Goal: Contribute content: Contribute content

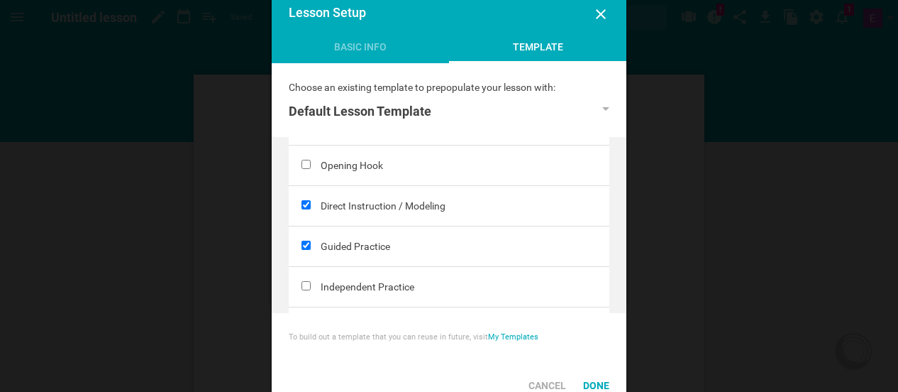
scroll to position [181, 0]
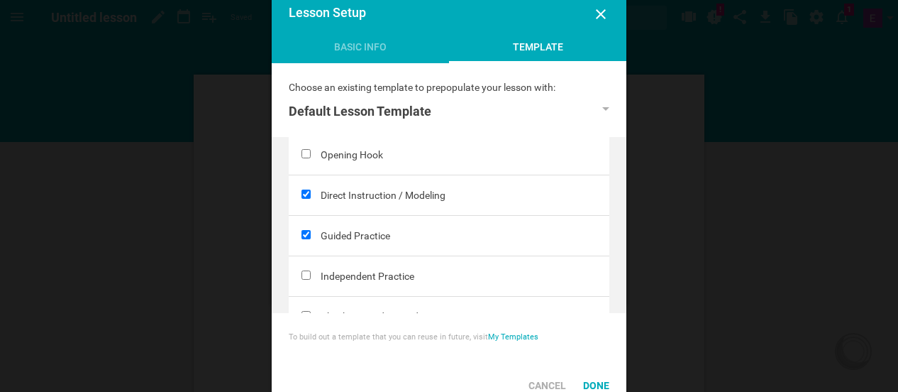
click at [372, 199] on div "Direct Instruction / Modeling" at bounding box center [465, 195] width 289 height 40
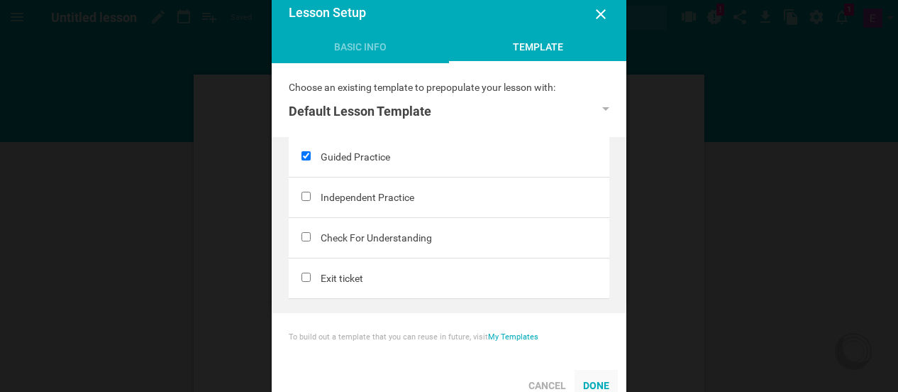
click at [593, 381] on div "Done" at bounding box center [596, 385] width 43 height 31
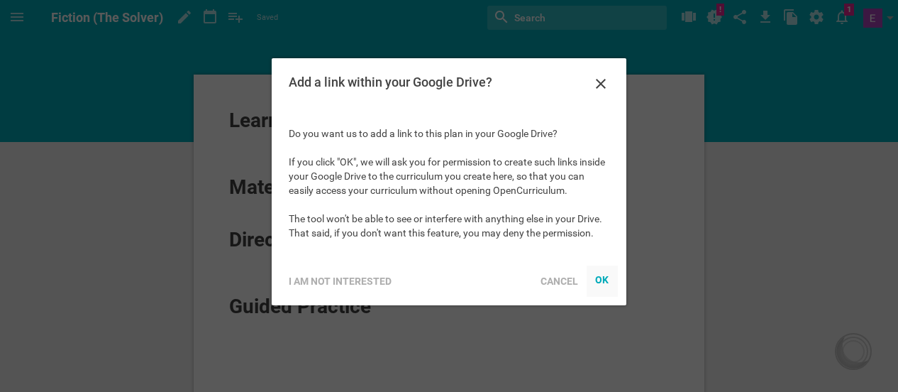
click at [598, 279] on div "OK" at bounding box center [602, 278] width 14 height 11
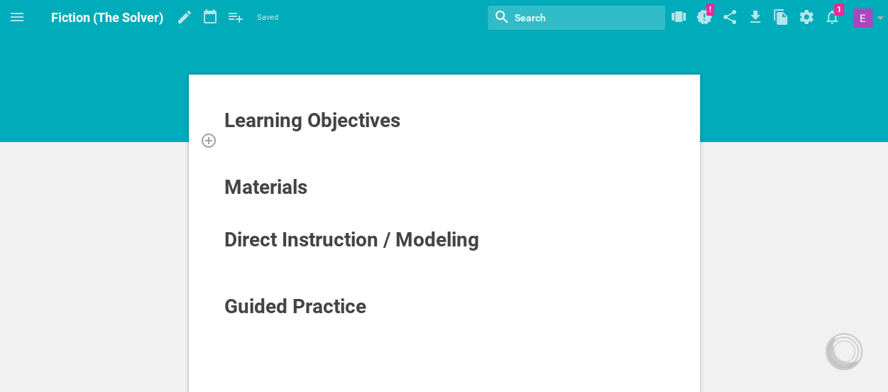
click at [253, 140] on div at bounding box center [444, 140] width 442 height 14
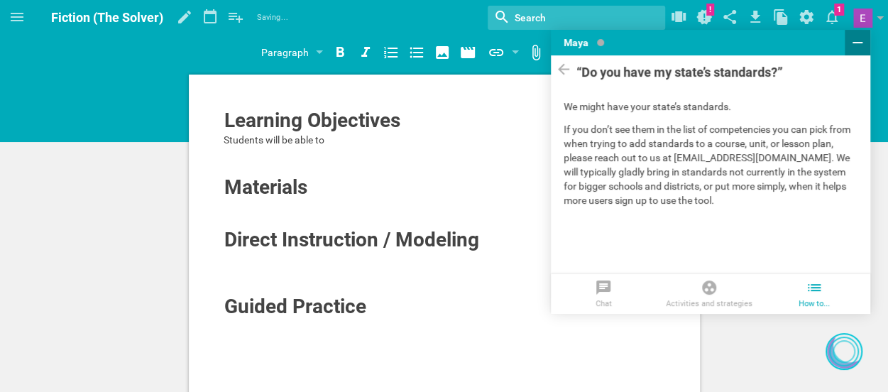
click at [853, 46] on icon at bounding box center [857, 42] width 17 height 17
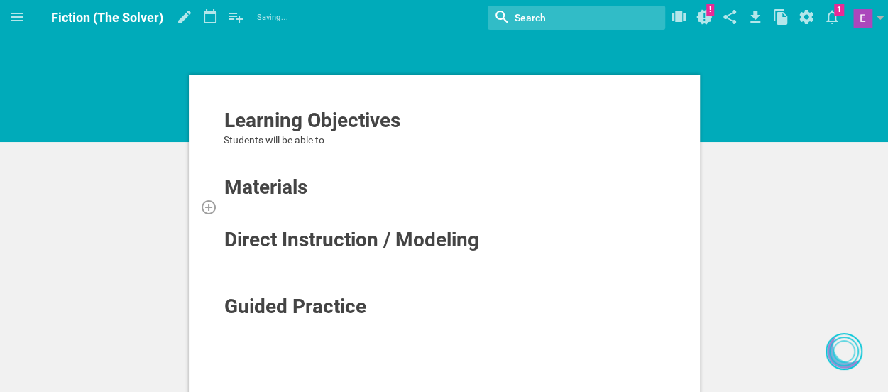
click at [275, 206] on div at bounding box center [444, 206] width 442 height 14
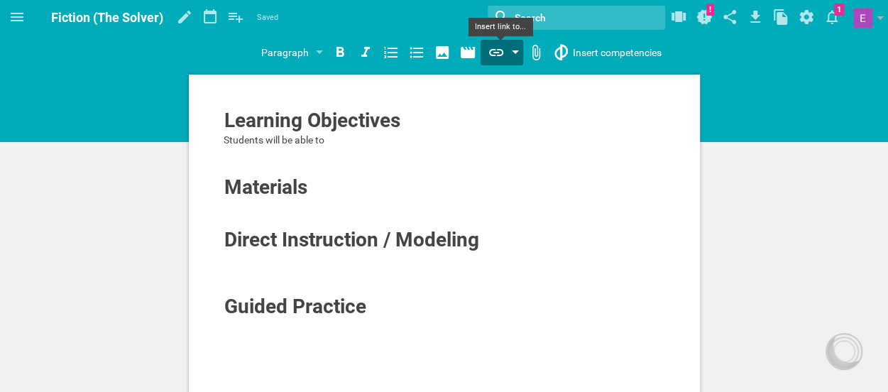
click at [491, 60] on icon at bounding box center [495, 52] width 17 height 17
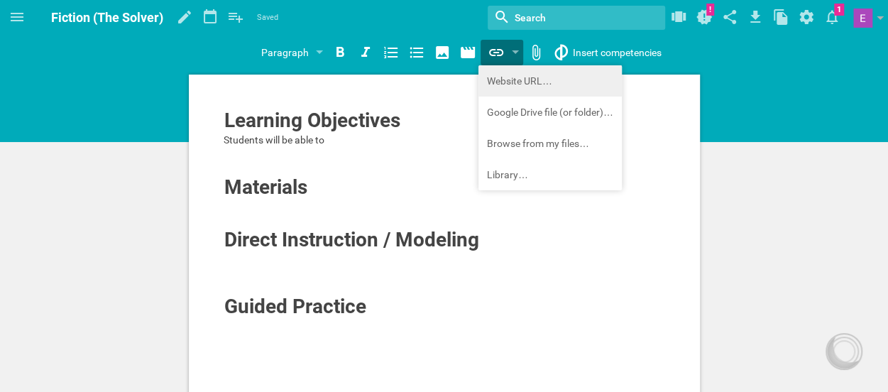
click at [497, 83] on div "Home Planner My Libraries My Curriculum My Files Fiction (The Solver) Saved My …" at bounding box center [444, 196] width 888 height 392
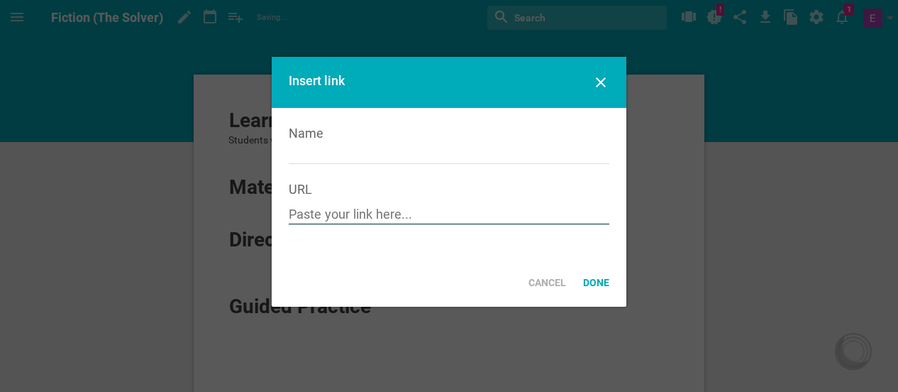
click at [316, 212] on input "text" at bounding box center [449, 215] width 321 height 18
drag, startPoint x: 316, startPoint y: 212, endPoint x: 299, endPoint y: 215, distance: 17.3
click at [299, 215] on input "text" at bounding box center [449, 215] width 321 height 18
paste input "https://docs.google.com/document/d/1y5-jIMyp-0wlBts6CspXEMCVjbOUDmIH2ZEmhck4FRQ…"
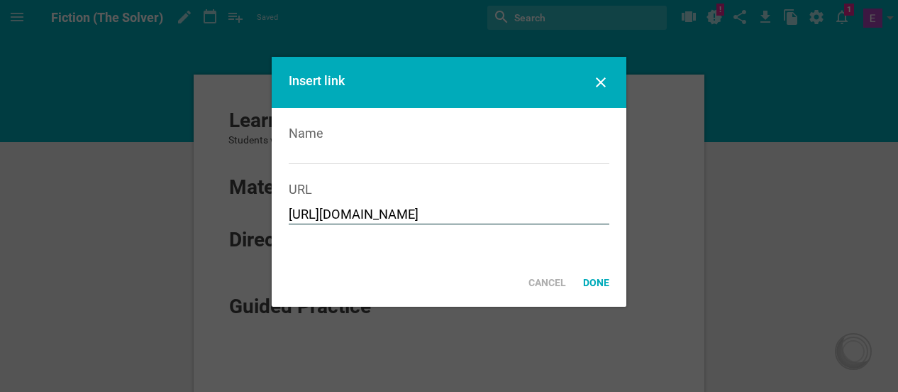
type input "https://docs.google.com/document/d/1y5-jIMyp-0wlBts6CspXEMCVjbOUDmIH2ZEmhck4FRQ…"
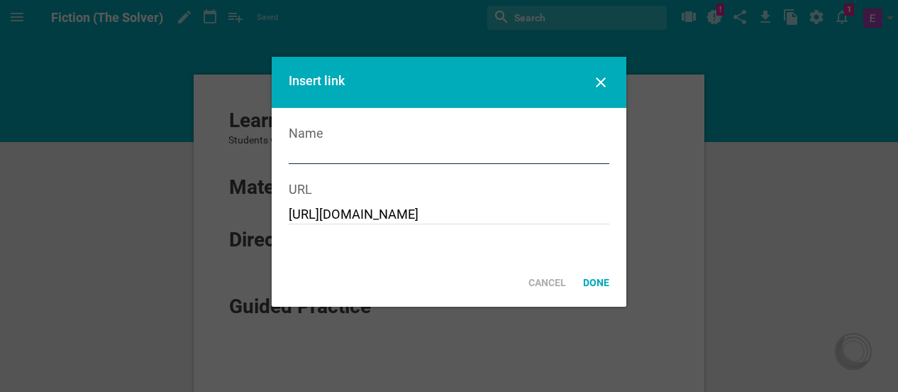
scroll to position [0, 0]
click at [343, 155] on input "text" at bounding box center [449, 155] width 321 height 18
type input "F/NF Template"
click at [590, 283] on div "Done" at bounding box center [596, 282] width 43 height 31
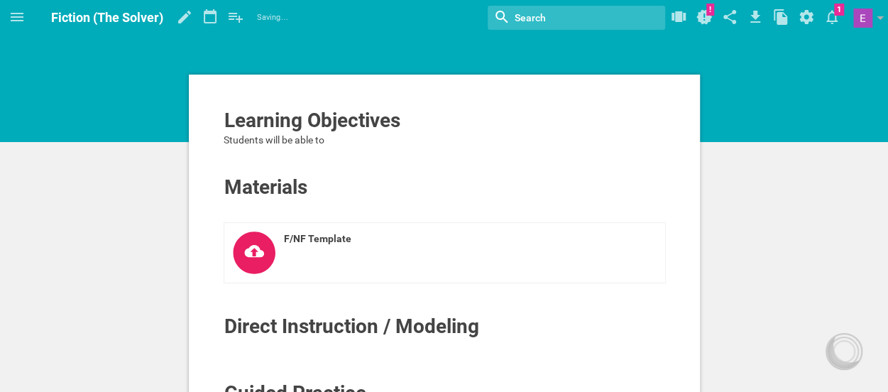
click at [373, 284] on div "F/NF Template" at bounding box center [444, 254] width 442 height 64
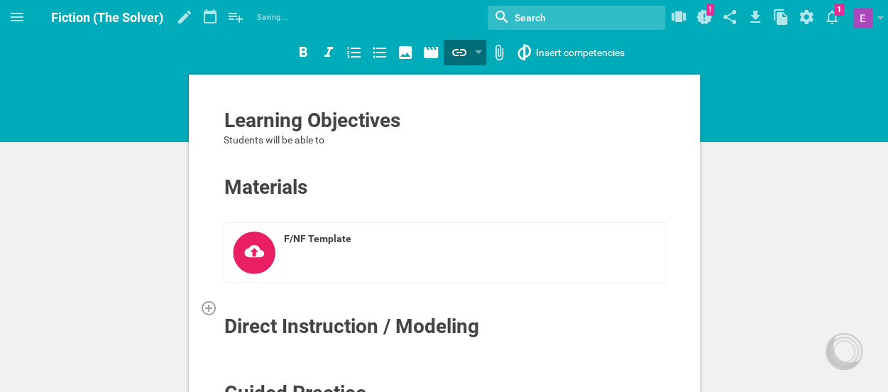
click at [353, 301] on div at bounding box center [444, 307] width 442 height 14
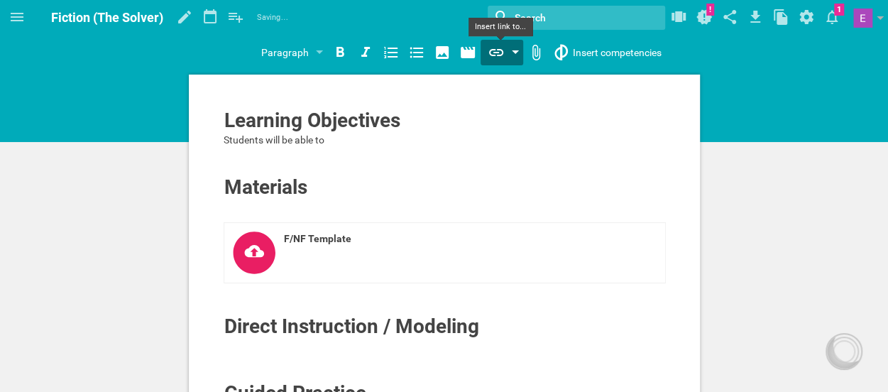
click at [491, 60] on icon at bounding box center [495, 52] width 17 height 17
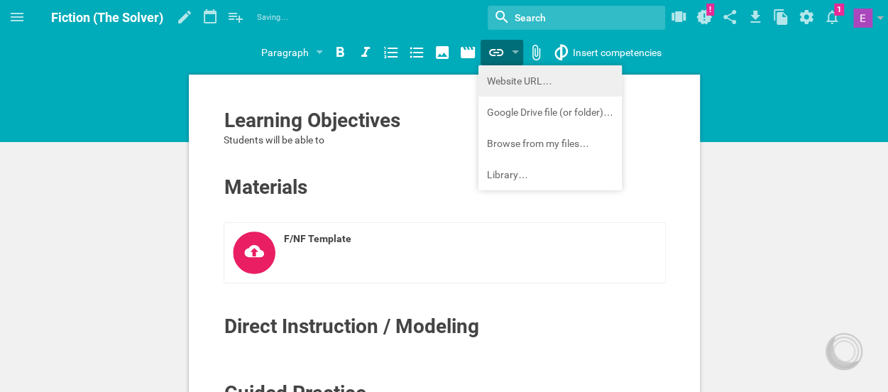
click at [500, 80] on div "Home Planner My Libraries My Curriculum My Files Fiction (The Solver) Saving… M…" at bounding box center [444, 196] width 888 height 392
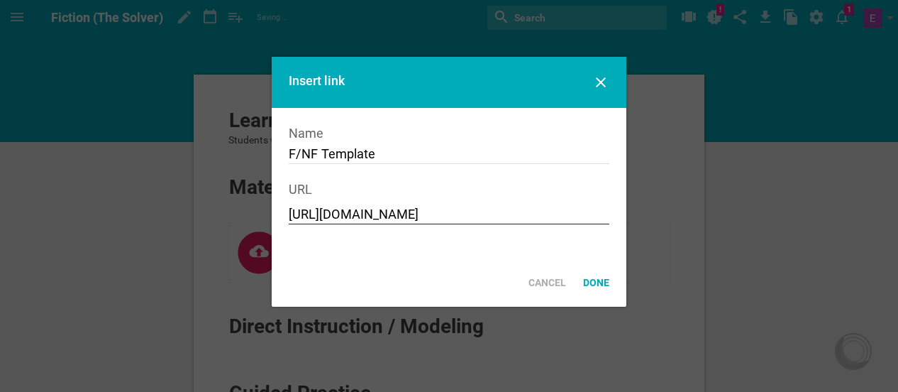
click at [355, 220] on input "https://docs.google.com/document/d/1y5-jIMyp-0wlBts6CspXEMCVjbOUDmIH2ZEmhck4FRQ…" at bounding box center [449, 215] width 321 height 18
paste input "https://www.k5learning.com/reading-comprehension-worksheets/third-grade-3/child…"
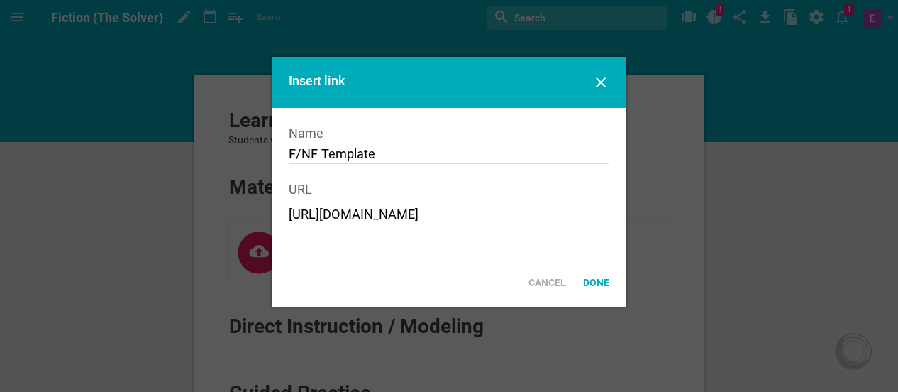
type input "https://www.k5learning.com/reading-comprehension-worksheets/third-grade-3/child…"
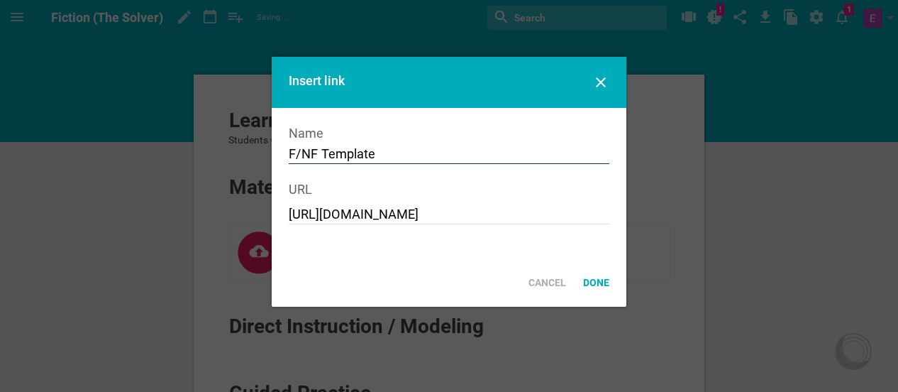
click at [429, 150] on input "F/NF Template" at bounding box center [449, 155] width 321 height 18
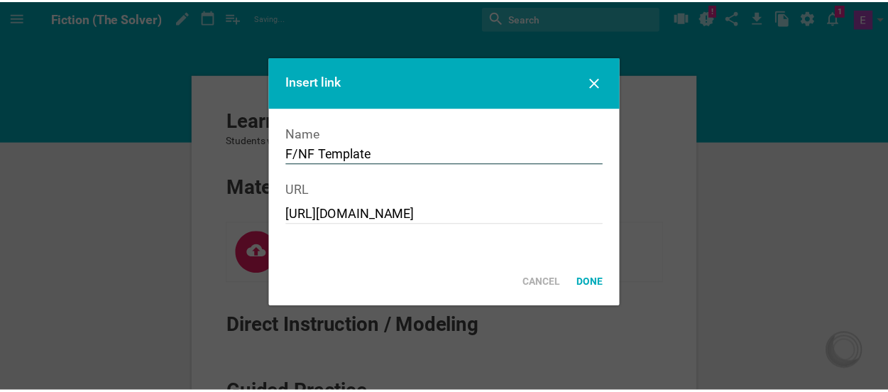
scroll to position [0, 0]
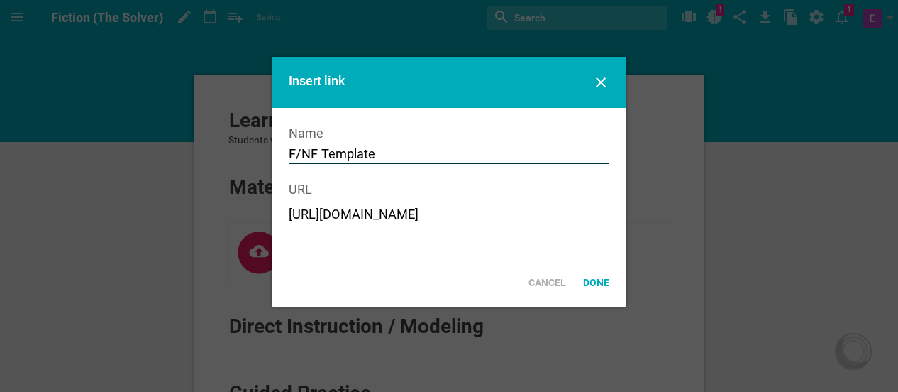
click at [429, 150] on input "F/NF Template" at bounding box center [449, 155] width 321 height 18
type input "The Solver"
click at [596, 282] on div "Done" at bounding box center [596, 282] width 43 height 31
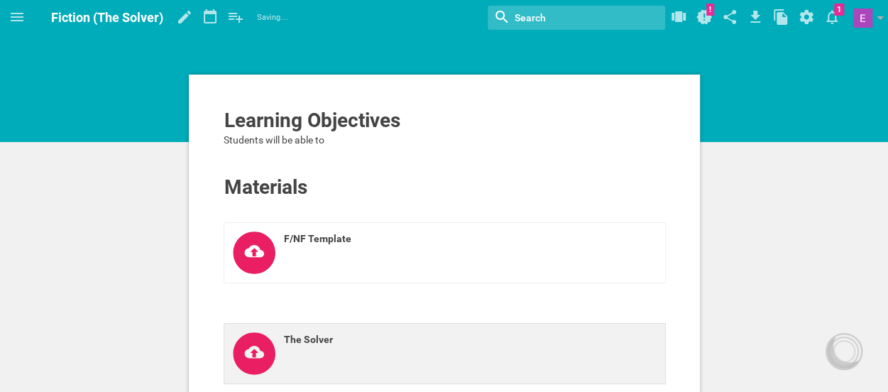
click at [260, 361] on icon at bounding box center [254, 353] width 42 height 42
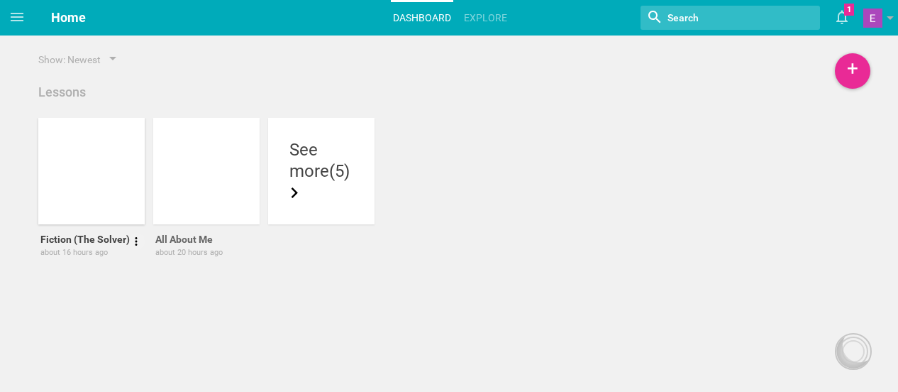
click at [84, 161] on div at bounding box center [91, 171] width 106 height 106
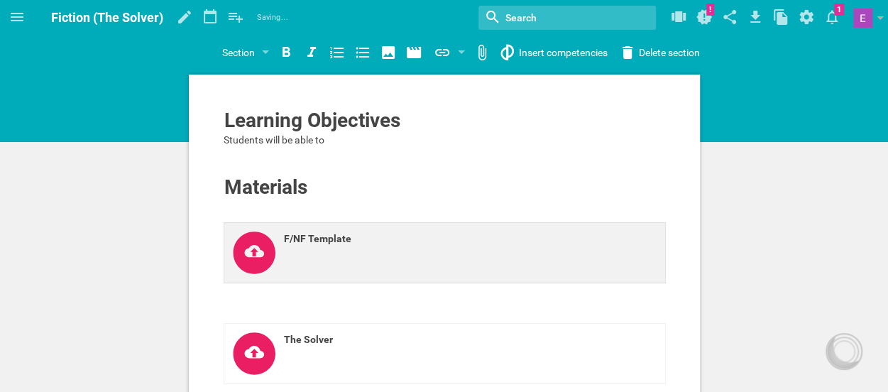
click at [263, 250] on icon at bounding box center [254, 252] width 42 height 42
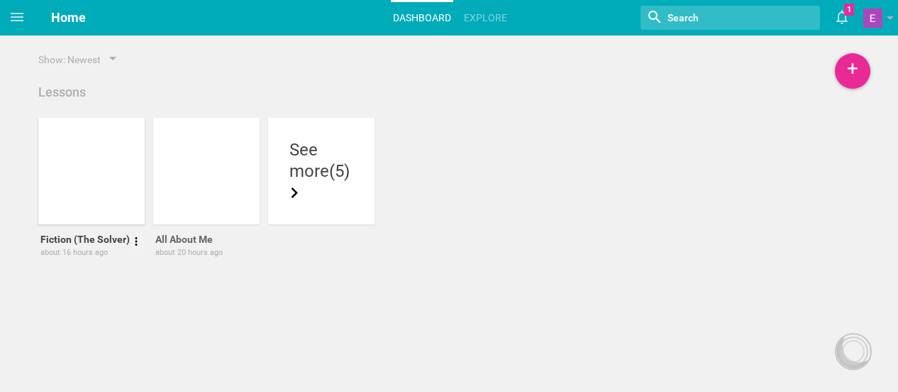
click at [101, 189] on div at bounding box center [91, 171] width 106 height 106
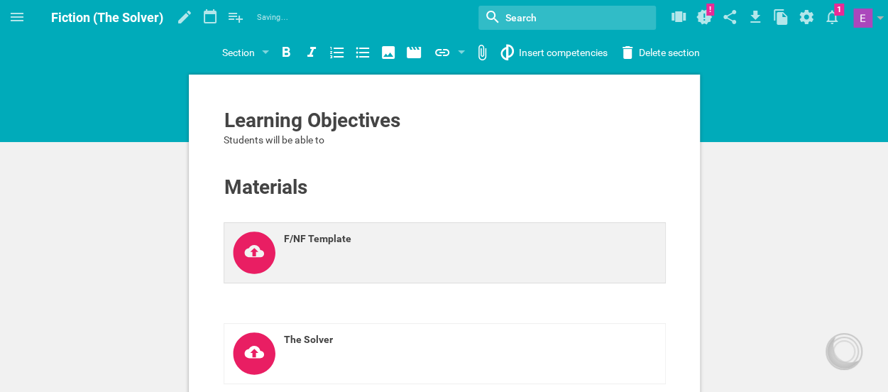
click at [257, 260] on icon at bounding box center [254, 252] width 42 height 42
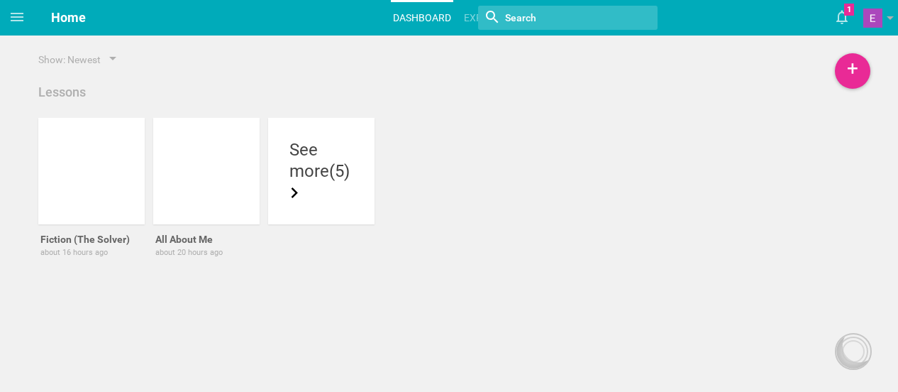
click at [257, 260] on div "All About Me about 20 hours ago" at bounding box center [206, 245] width 106 height 42
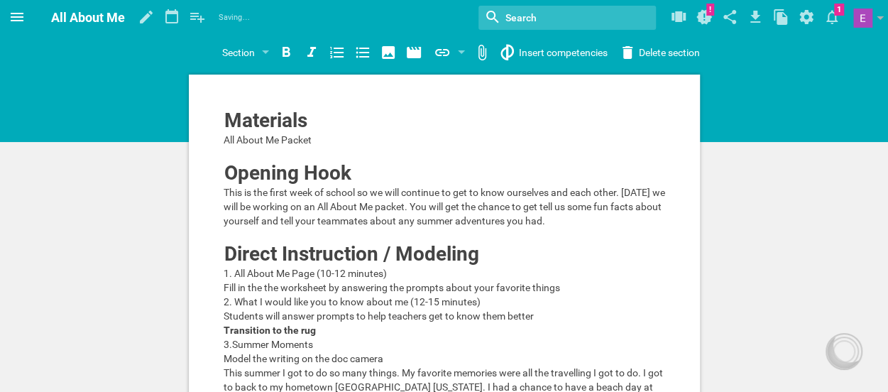
click at [15, 14] on icon at bounding box center [17, 17] width 17 height 17
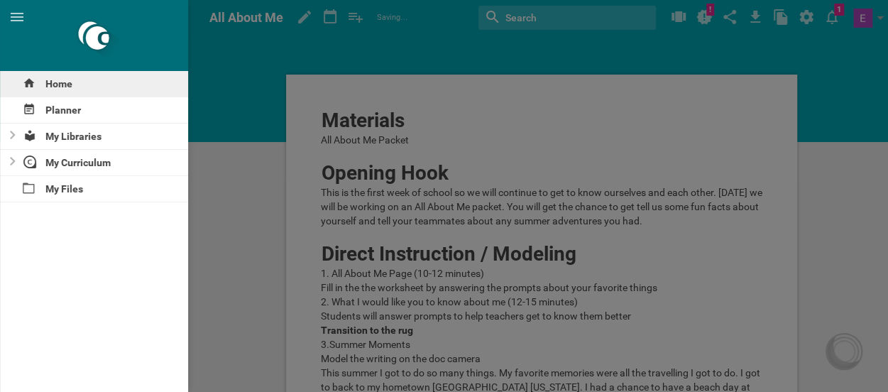
click at [63, 74] on div "Home" at bounding box center [94, 84] width 188 height 26
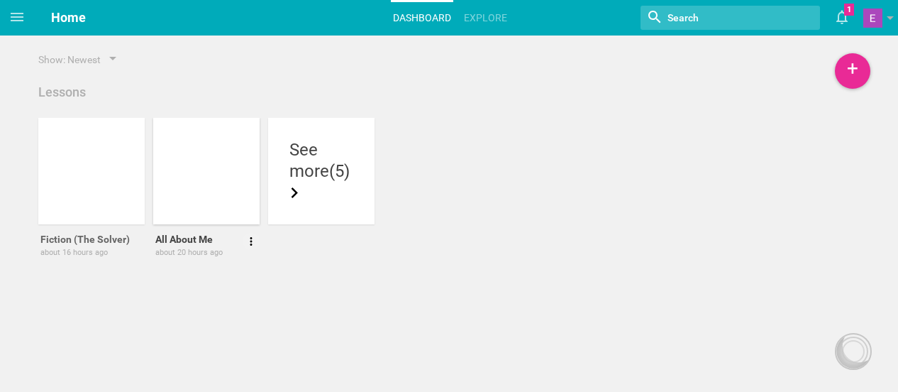
click at [184, 199] on div at bounding box center [215, 202] width 106 height 24
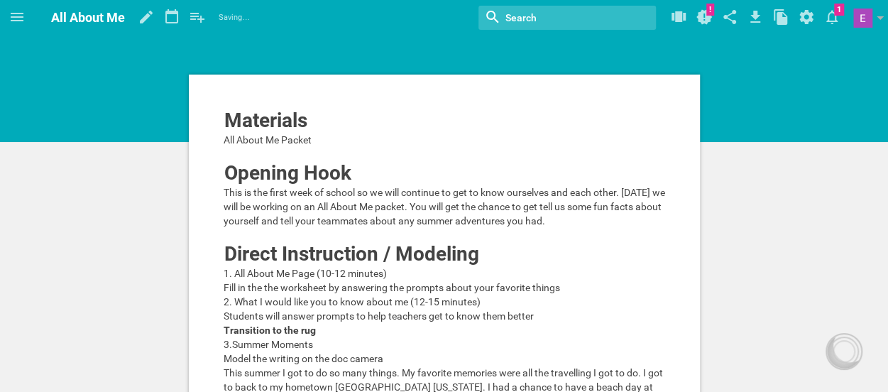
drag, startPoint x: 184, startPoint y: 199, endPoint x: 106, endPoint y: 205, distance: 78.2
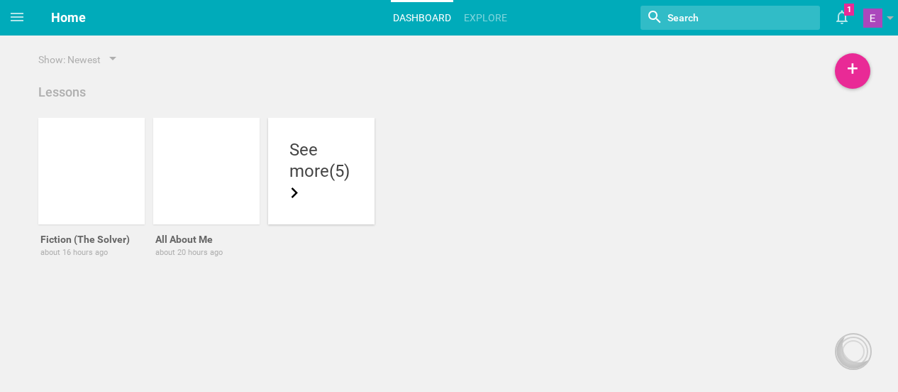
click at [300, 192] on icon at bounding box center [294, 192] width 11 height 11
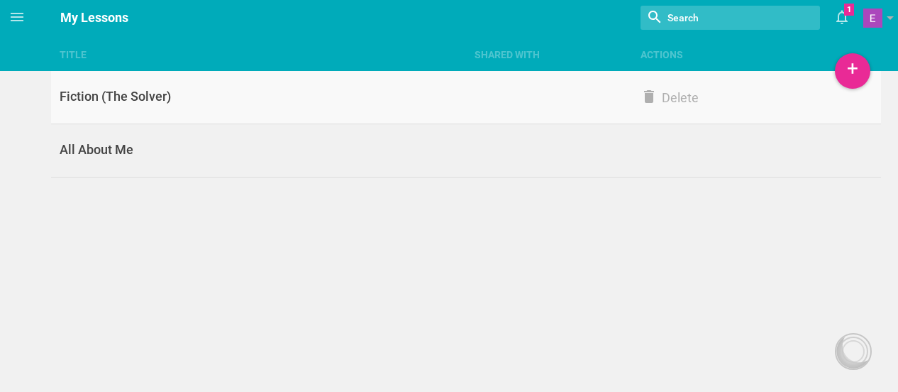
click at [105, 92] on div "Fiction (The Solver)" at bounding box center [258, 96] width 415 height 17
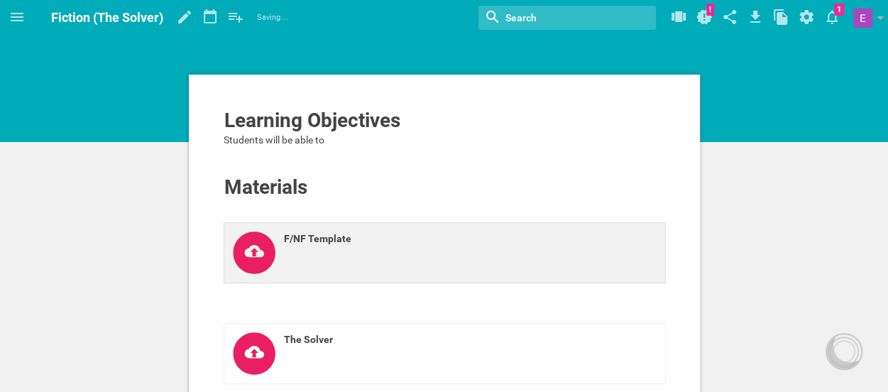
click at [243, 245] on icon at bounding box center [254, 252] width 42 height 42
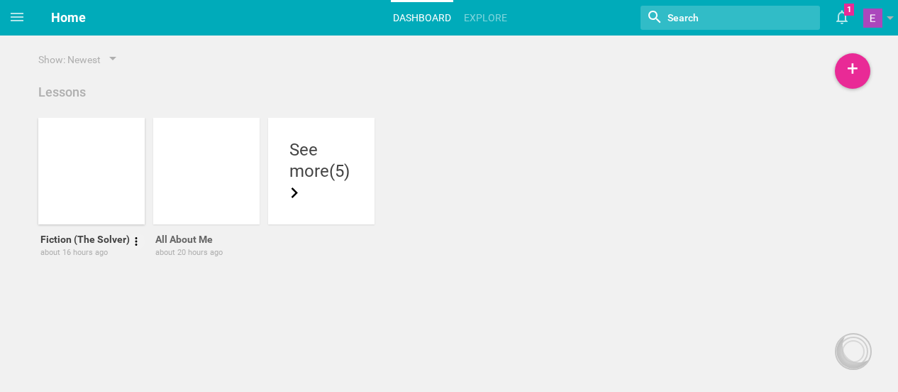
click at [104, 164] on div at bounding box center [91, 171] width 106 height 106
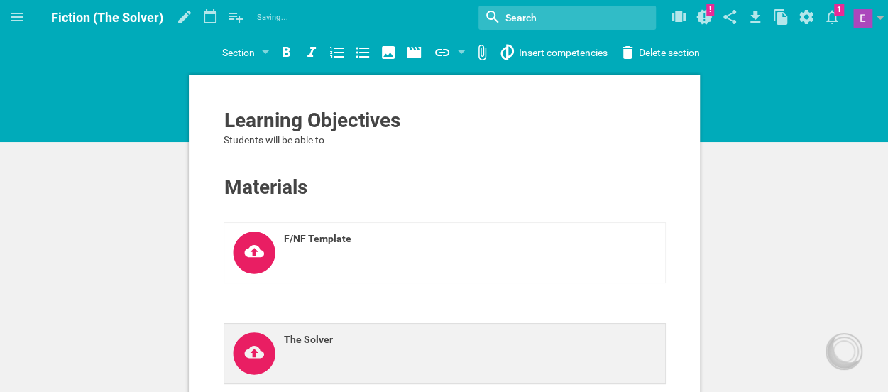
click at [258, 361] on icon at bounding box center [254, 353] width 42 height 42
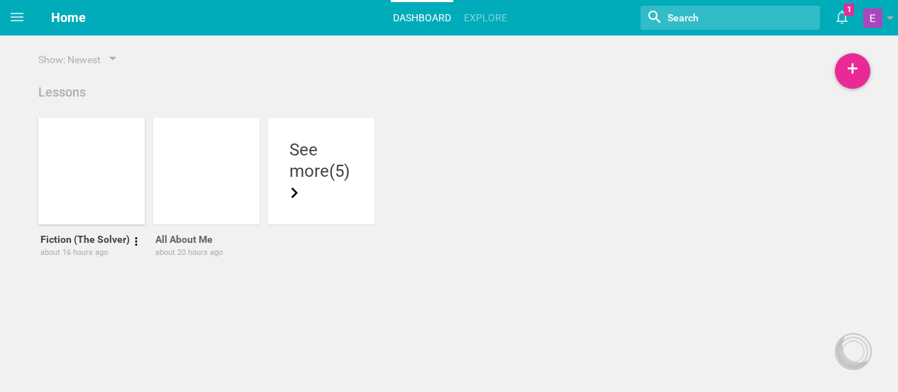
click at [118, 155] on div at bounding box center [91, 171] width 106 height 106
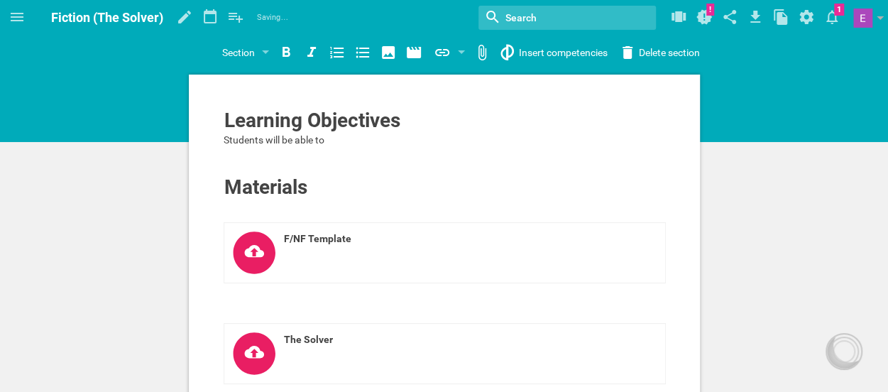
click at [651, 67] on hgroup "Section Section Subsection Title Paragraph Website URL… Google Drive file (or f…" at bounding box center [460, 51] width 853 height 33
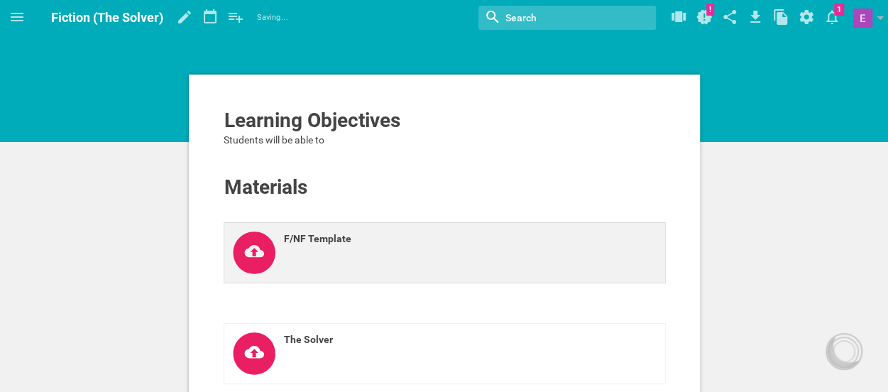
click at [467, 226] on link "F/NF Template" at bounding box center [444, 252] width 442 height 61
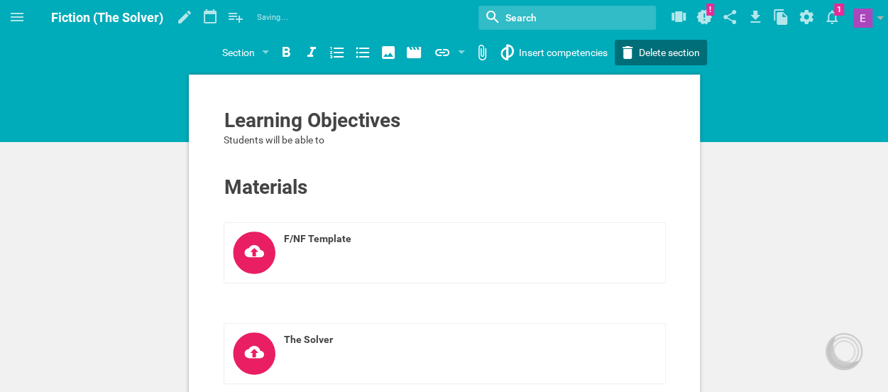
click at [634, 53] on div "Home Planner My Libraries My Curriculum My Files Fiction (The Solver) Saving… M…" at bounding box center [444, 196] width 888 height 392
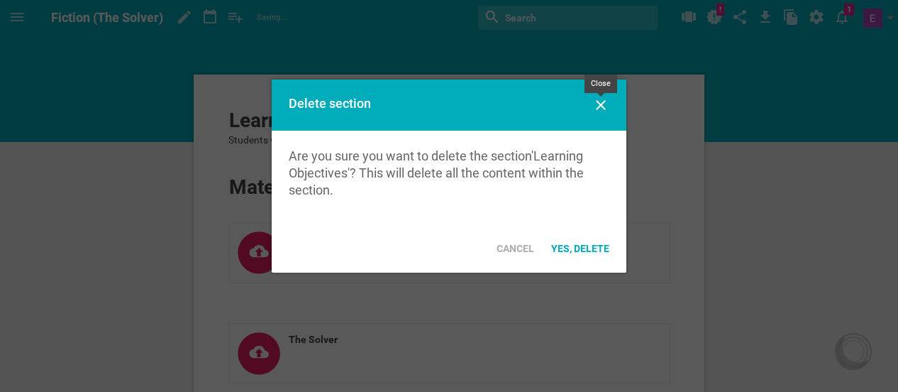
click at [607, 109] on icon at bounding box center [600, 104] width 17 height 17
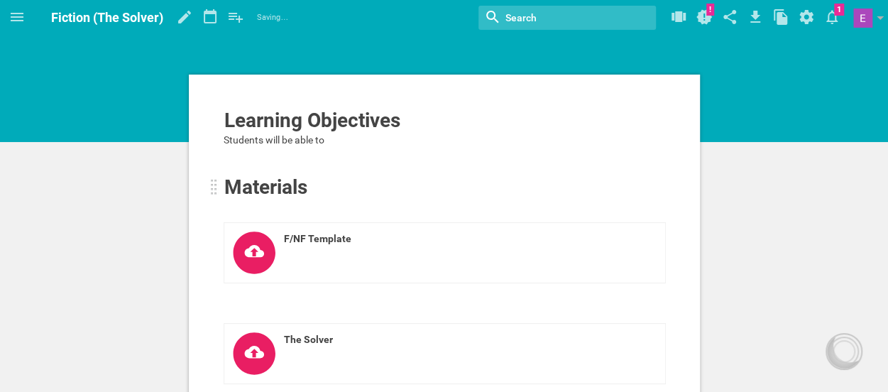
click at [350, 194] on div "Materials" at bounding box center [400, 187] width 353 height 23
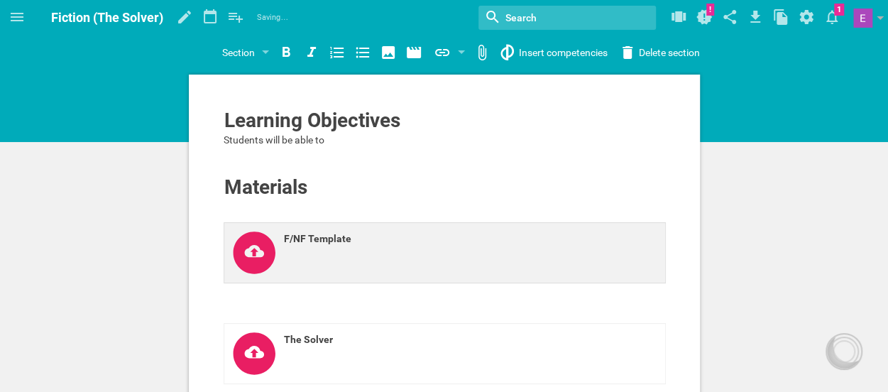
click at [380, 226] on link "F/NF Template" at bounding box center [444, 252] width 442 height 61
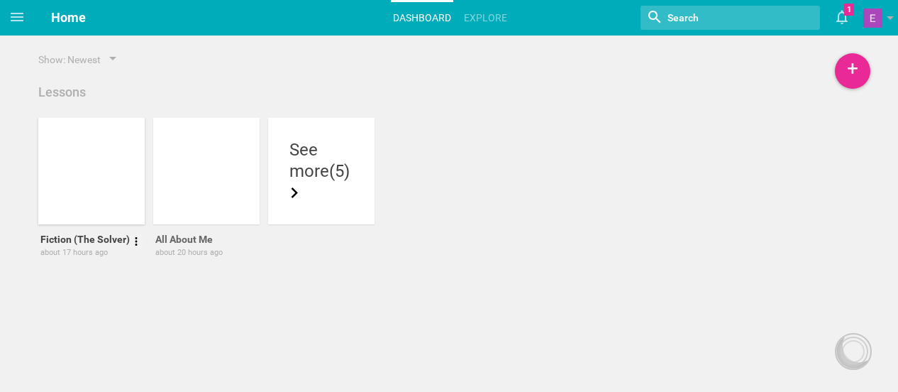
click at [123, 171] on div at bounding box center [91, 171] width 106 height 106
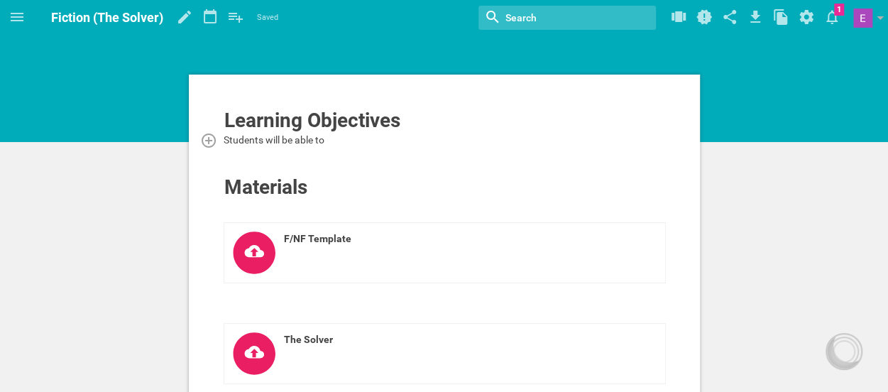
click at [362, 145] on div "Students will be able to" at bounding box center [444, 140] width 442 height 14
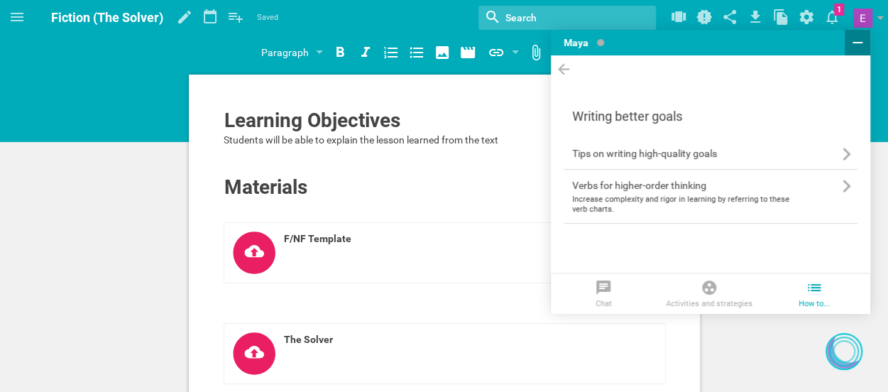
click at [856, 45] on icon at bounding box center [857, 42] width 17 height 17
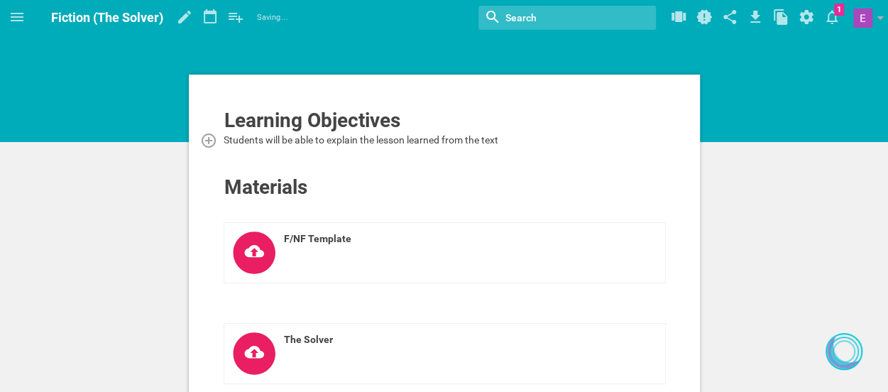
click at [509, 145] on div "Students will be able to explain the lesson learned from the text" at bounding box center [444, 140] width 442 height 14
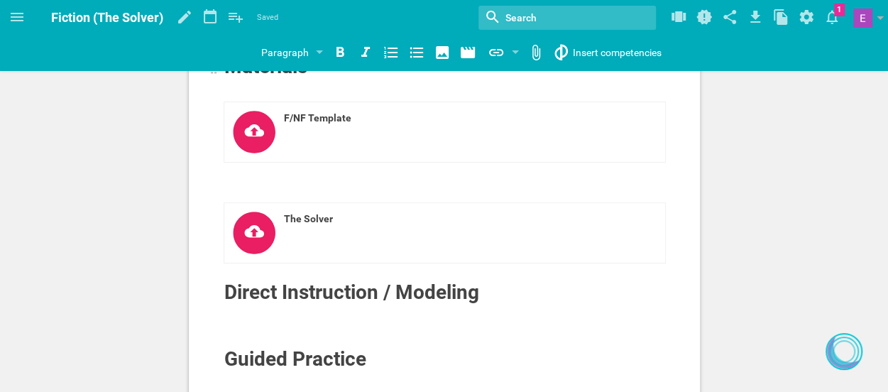
scroll to position [172, 0]
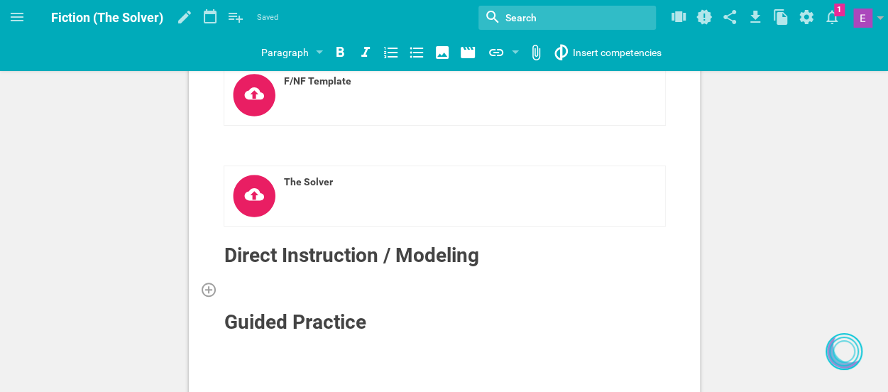
click at [248, 284] on div at bounding box center [444, 289] width 442 height 14
click at [237, 273] on div at bounding box center [444, 274] width 442 height 14
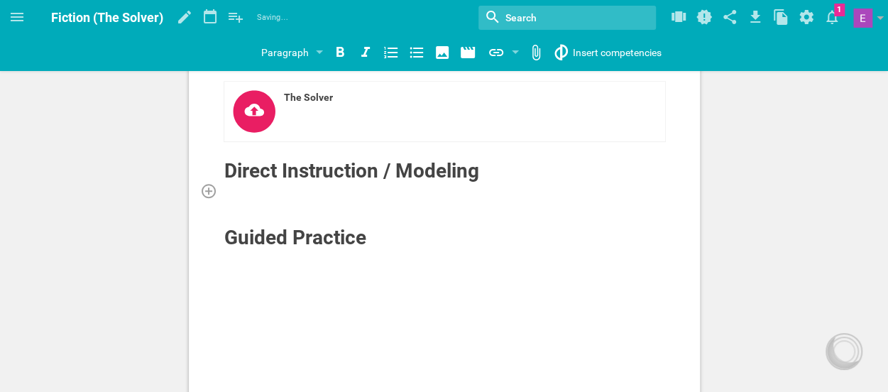
scroll to position [0, 0]
click at [262, 266] on div at bounding box center [444, 271] width 442 height 14
click at [257, 260] on div at bounding box center [444, 257] width 442 height 14
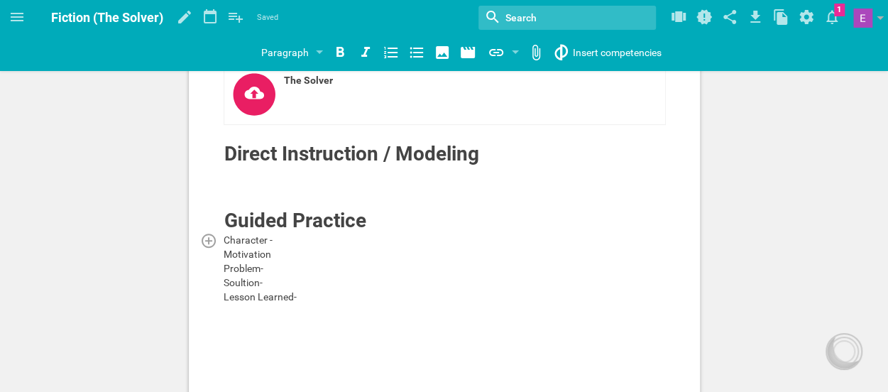
scroll to position [274, 0]
